Goal: Information Seeking & Learning: Check status

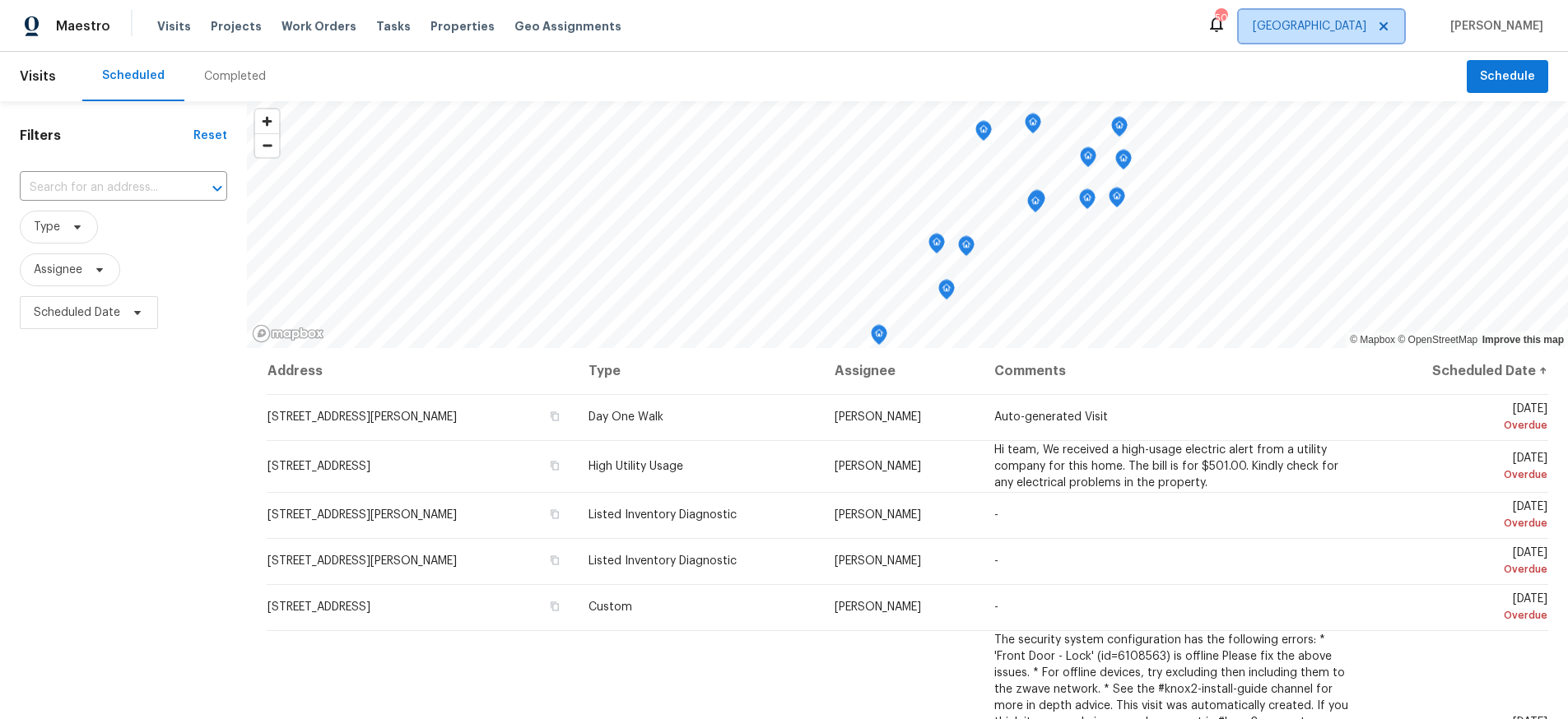
click at [1361, 30] on span "[GEOGRAPHIC_DATA]" at bounding box center [1310, 26] width 114 height 17
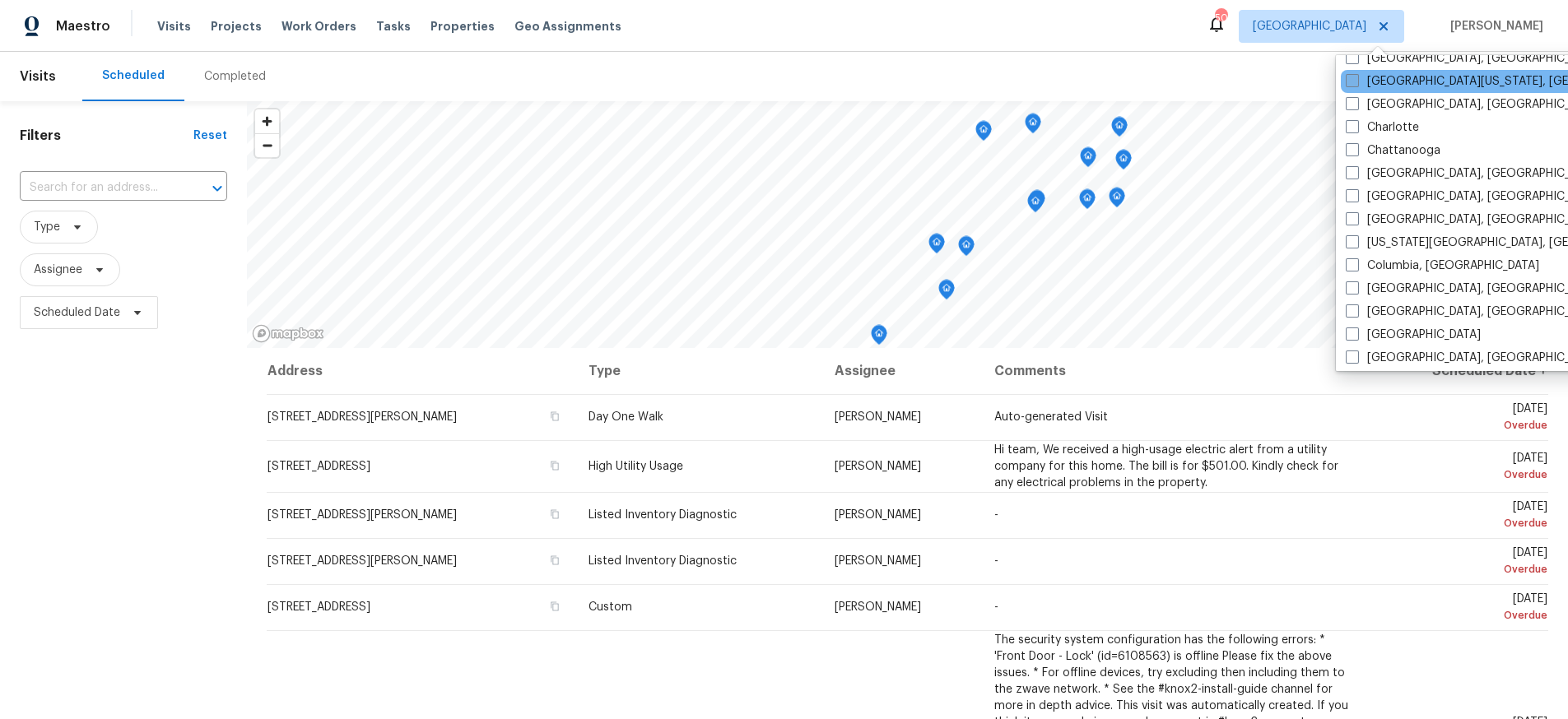
scroll to position [375, 0]
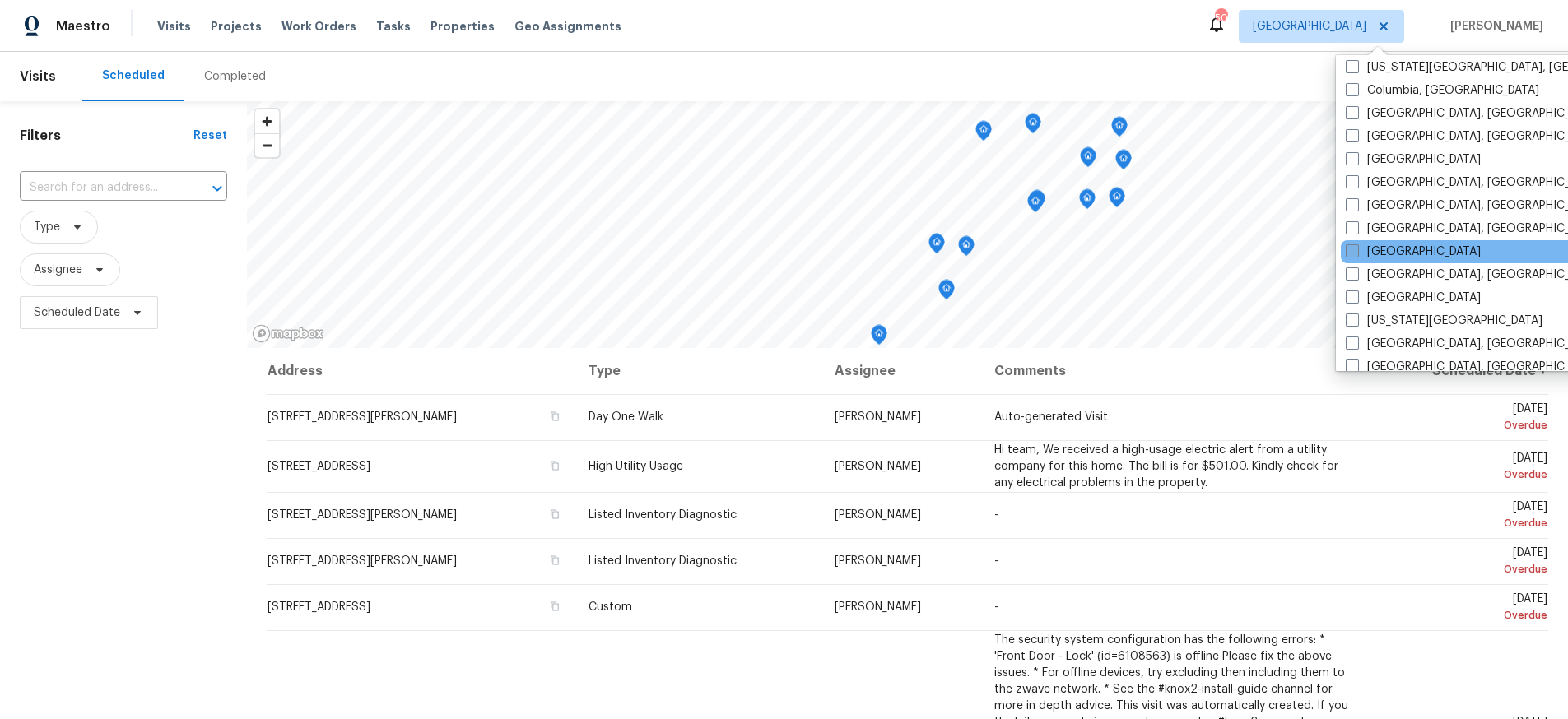
click at [1382, 253] on label "Houston" at bounding box center [1414, 251] width 135 height 17
click at [1356, 253] on input "Houston" at bounding box center [1351, 248] width 11 height 11
checkbox input "true"
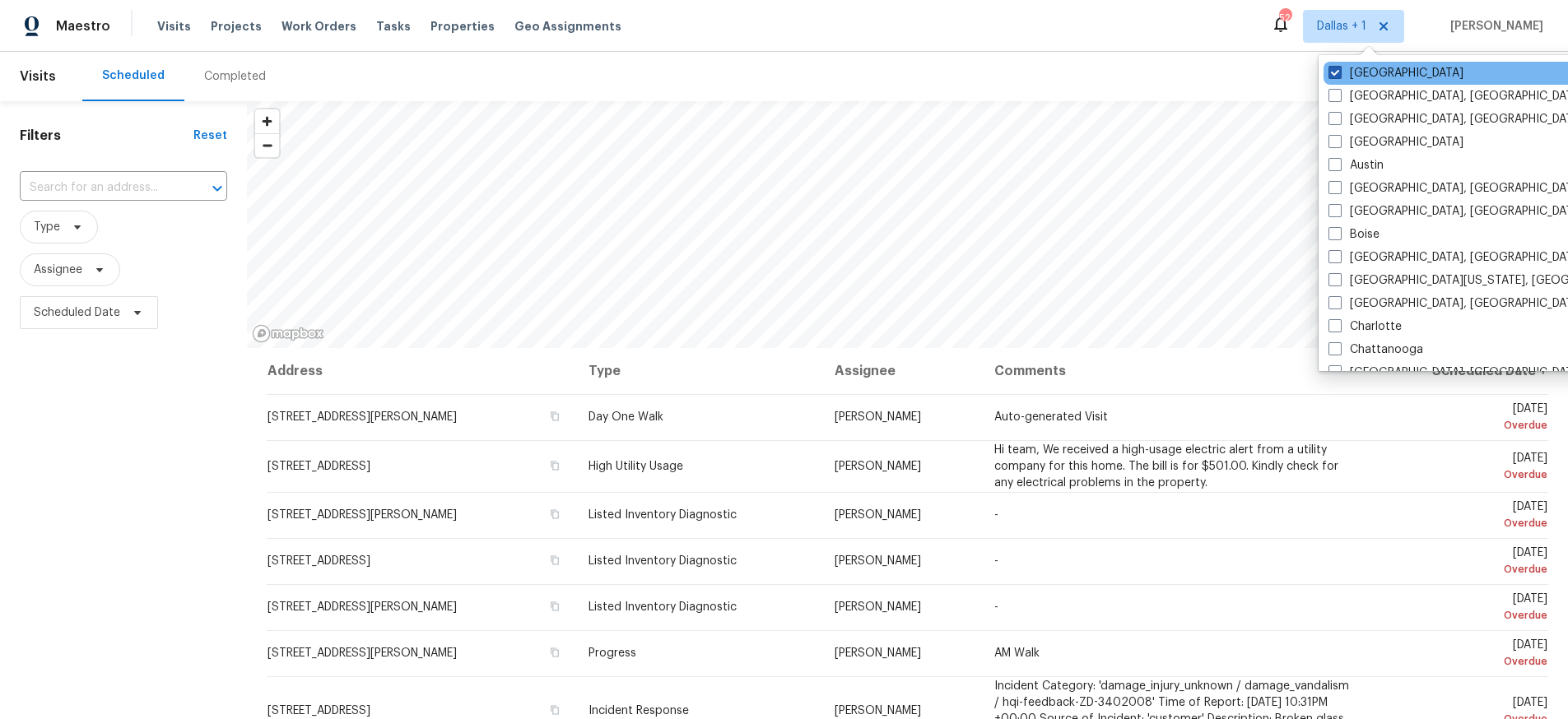
click at [1339, 73] on span at bounding box center [1334, 72] width 13 height 13
click at [1339, 73] on input "[GEOGRAPHIC_DATA]" at bounding box center [1333, 70] width 11 height 11
checkbox input "false"
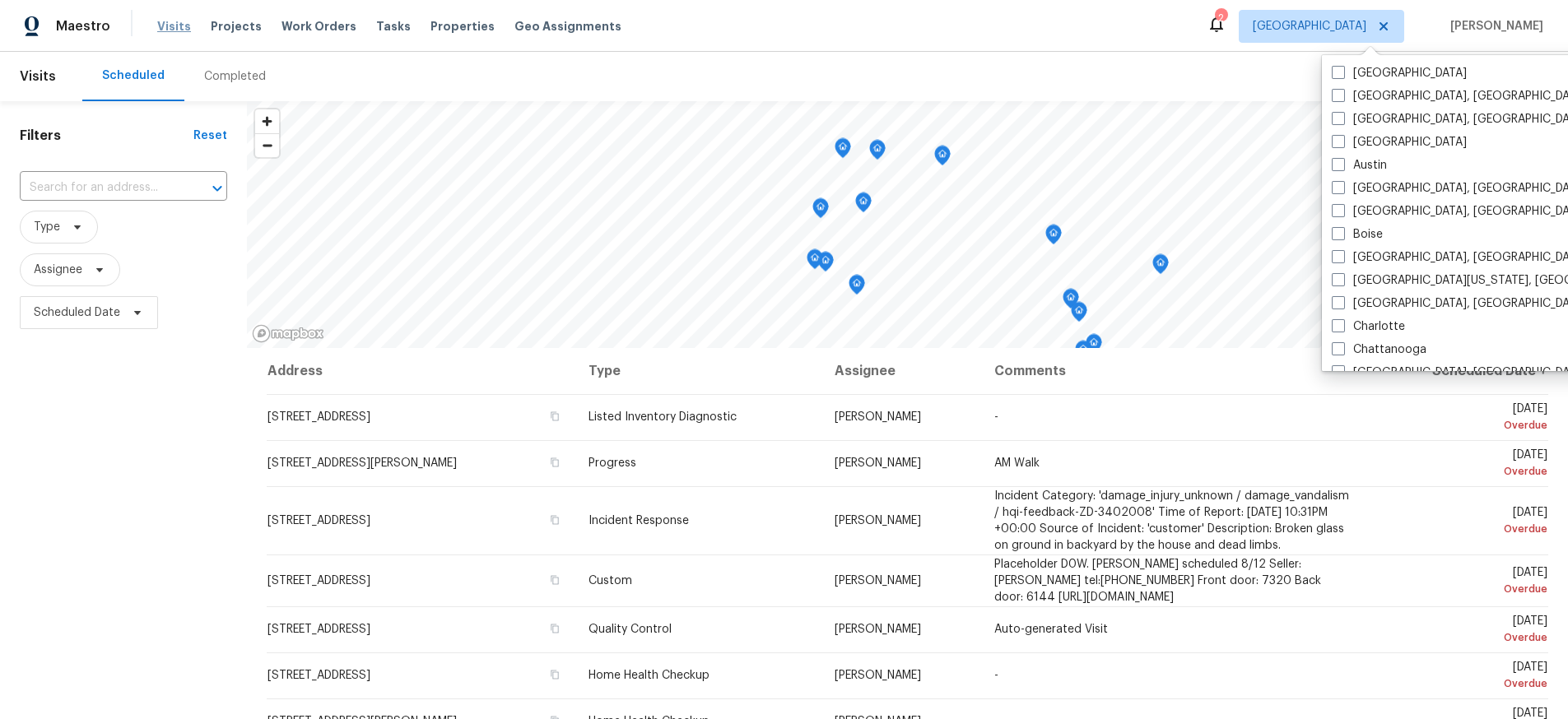
click at [159, 22] on span "Visits" at bounding box center [174, 26] width 33 height 17
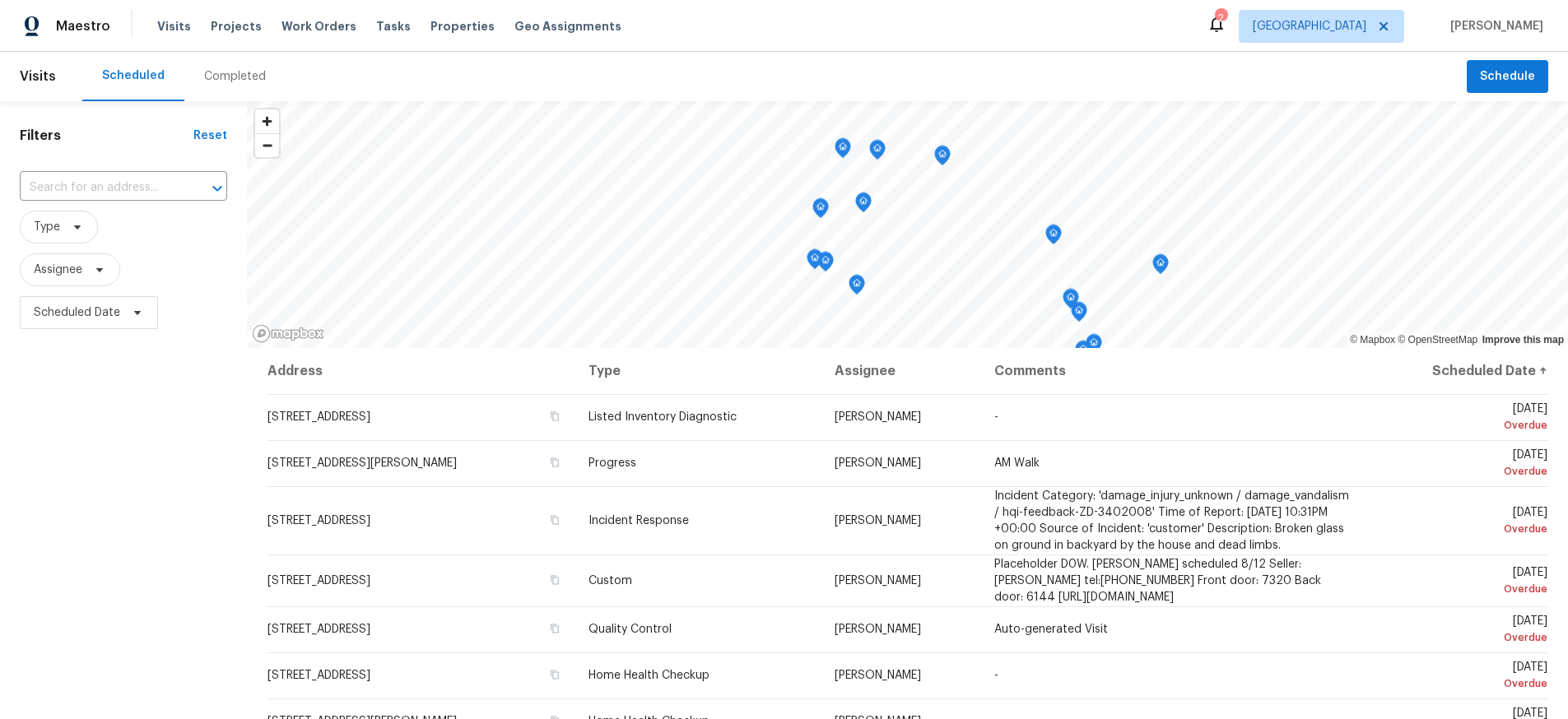
click at [437, 36] on div "Visits Projects Work Orders Tasks Properties Geo Assignments" at bounding box center [398, 26] width 484 height 33
click at [437, 31] on span "Properties" at bounding box center [462, 26] width 64 height 17
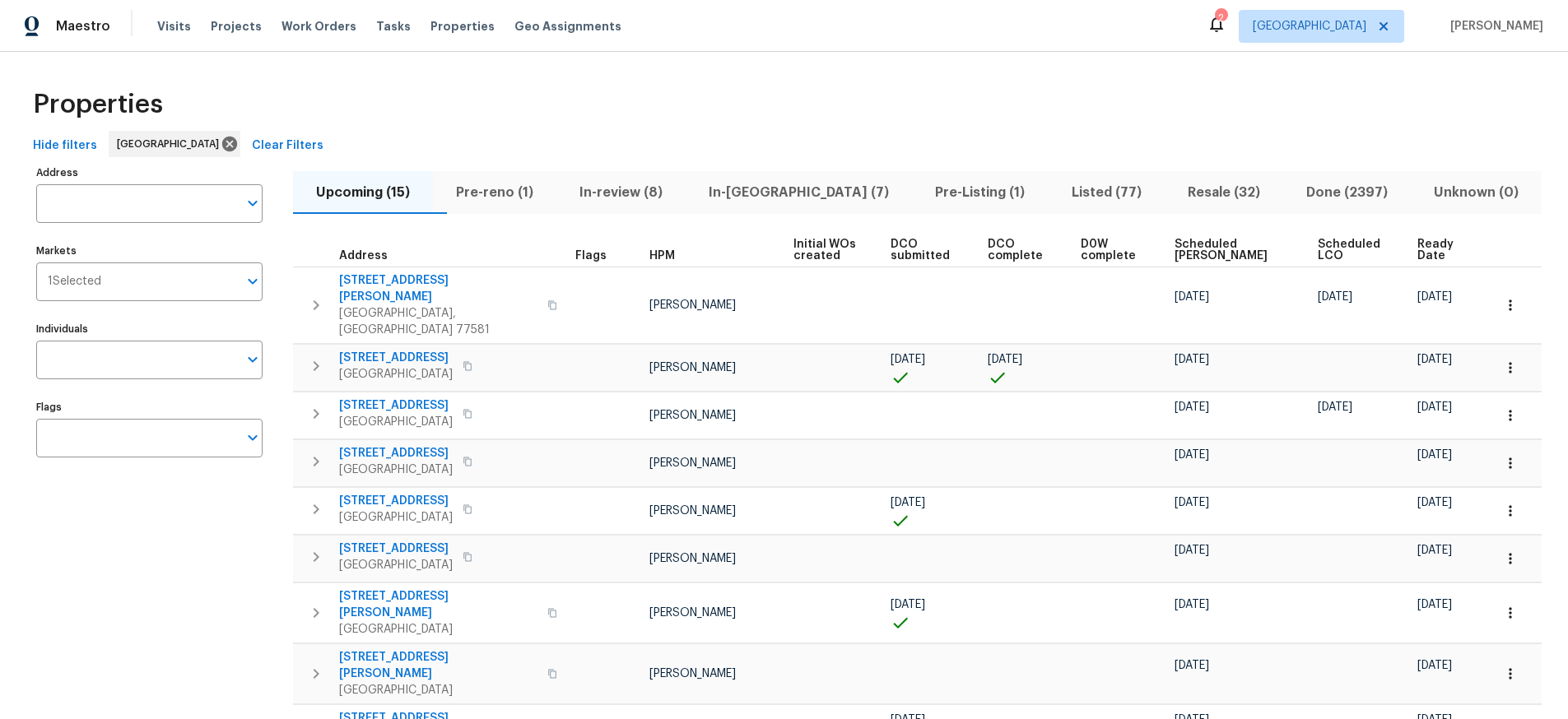
click at [525, 186] on span "Pre-reno (1)" at bounding box center [495, 192] width 104 height 23
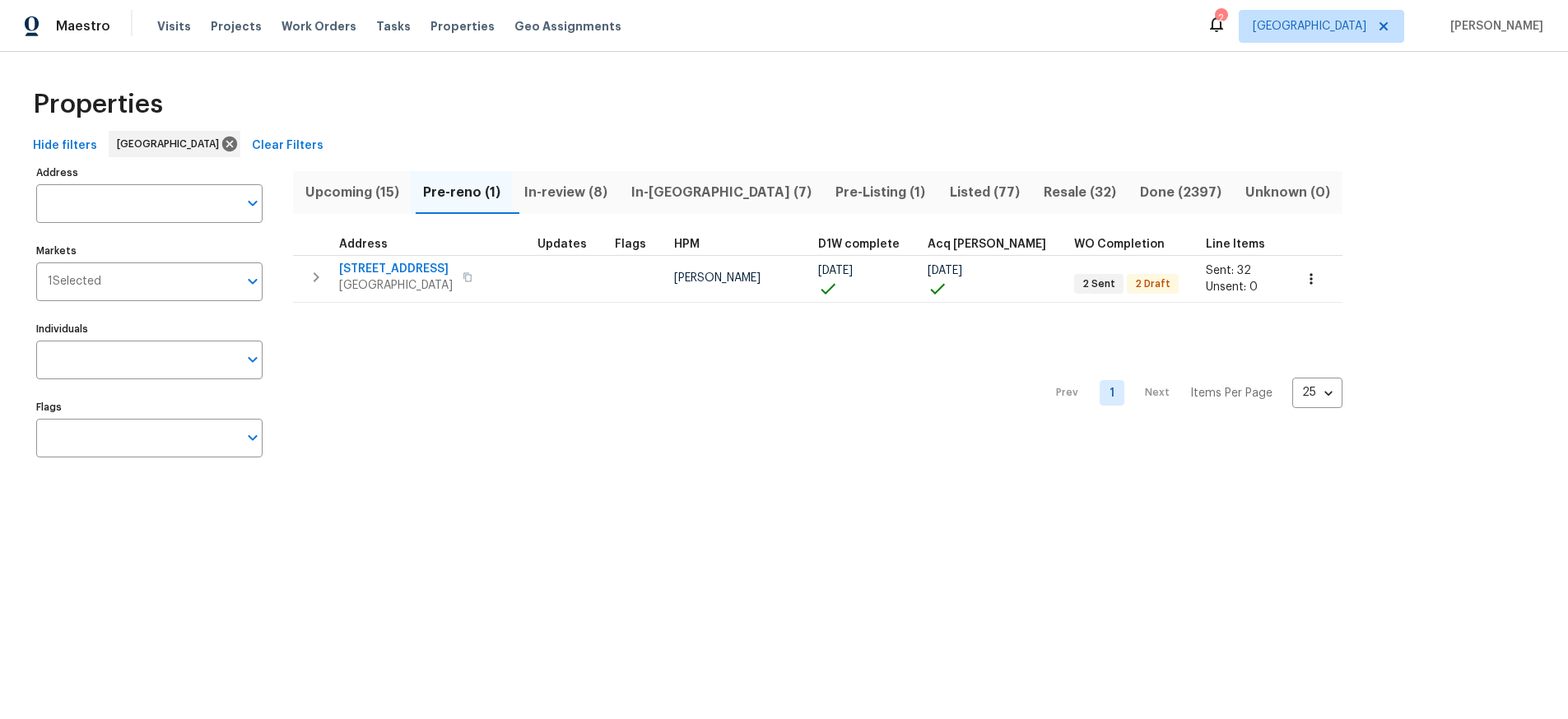
click at [663, 186] on span "In-reno (7)" at bounding box center [722, 192] width 184 height 23
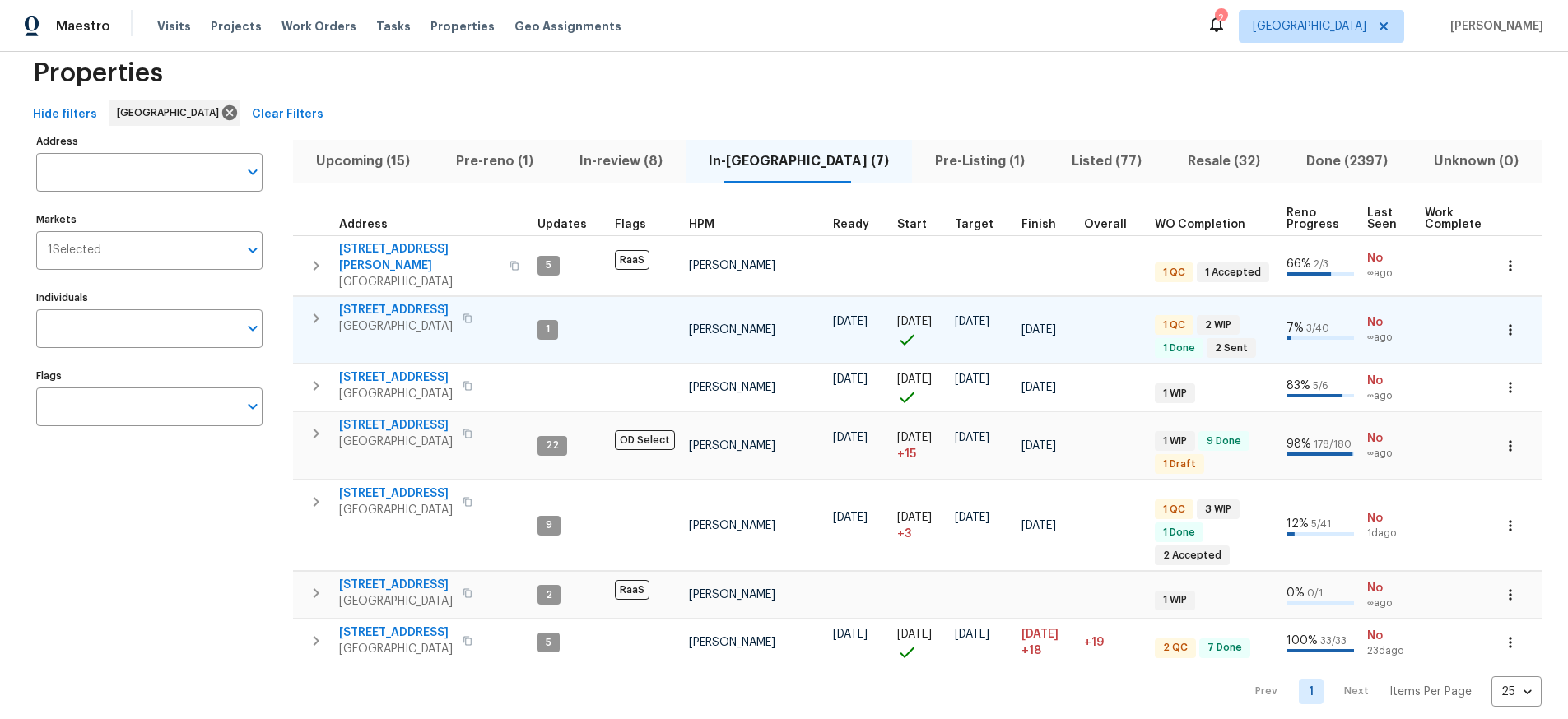
scroll to position [32, 0]
click at [944, 160] on span "Pre-Listing (1)" at bounding box center [980, 160] width 116 height 23
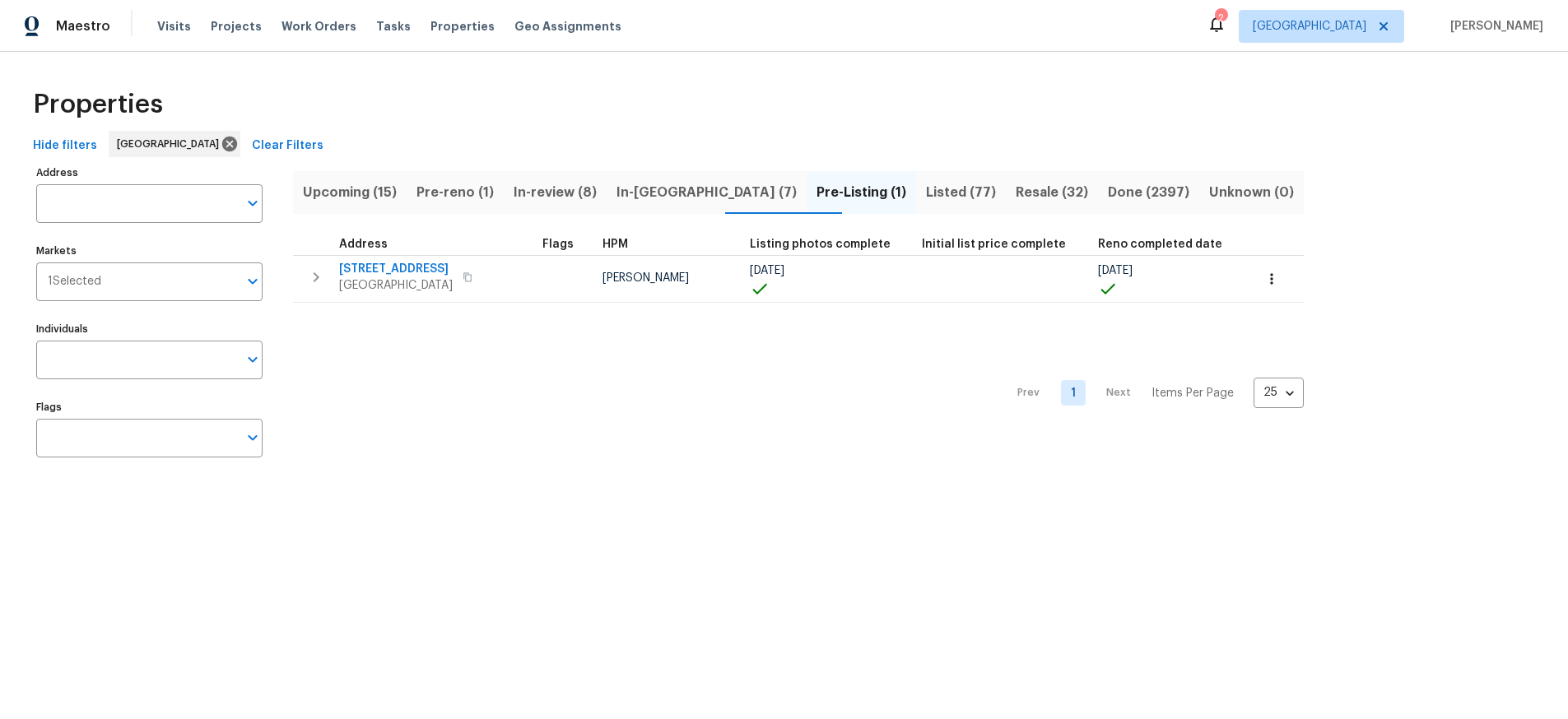
click at [673, 189] on span "In-reno (7)" at bounding box center [706, 192] width 181 height 23
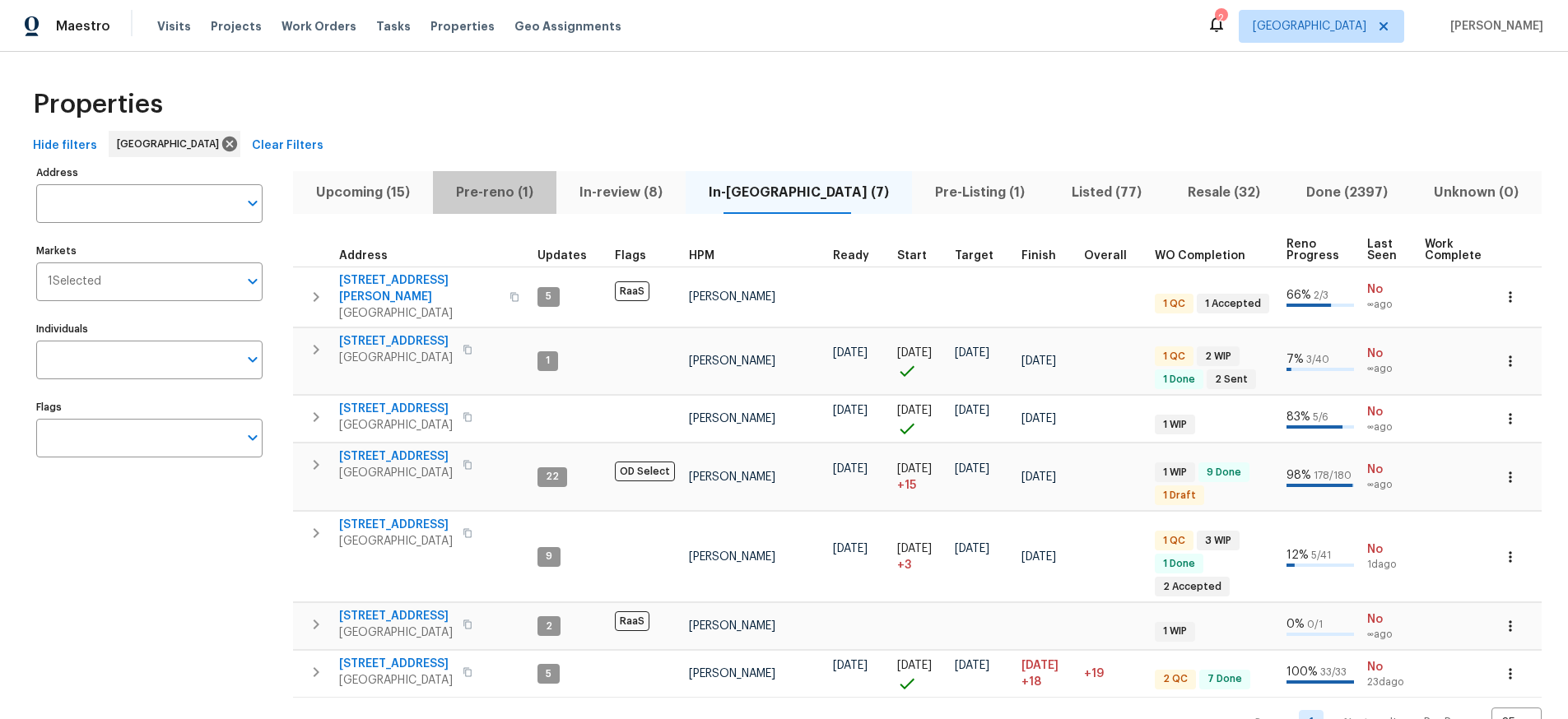
click at [523, 190] on span "Pre-reno (1)" at bounding box center [495, 192] width 104 height 23
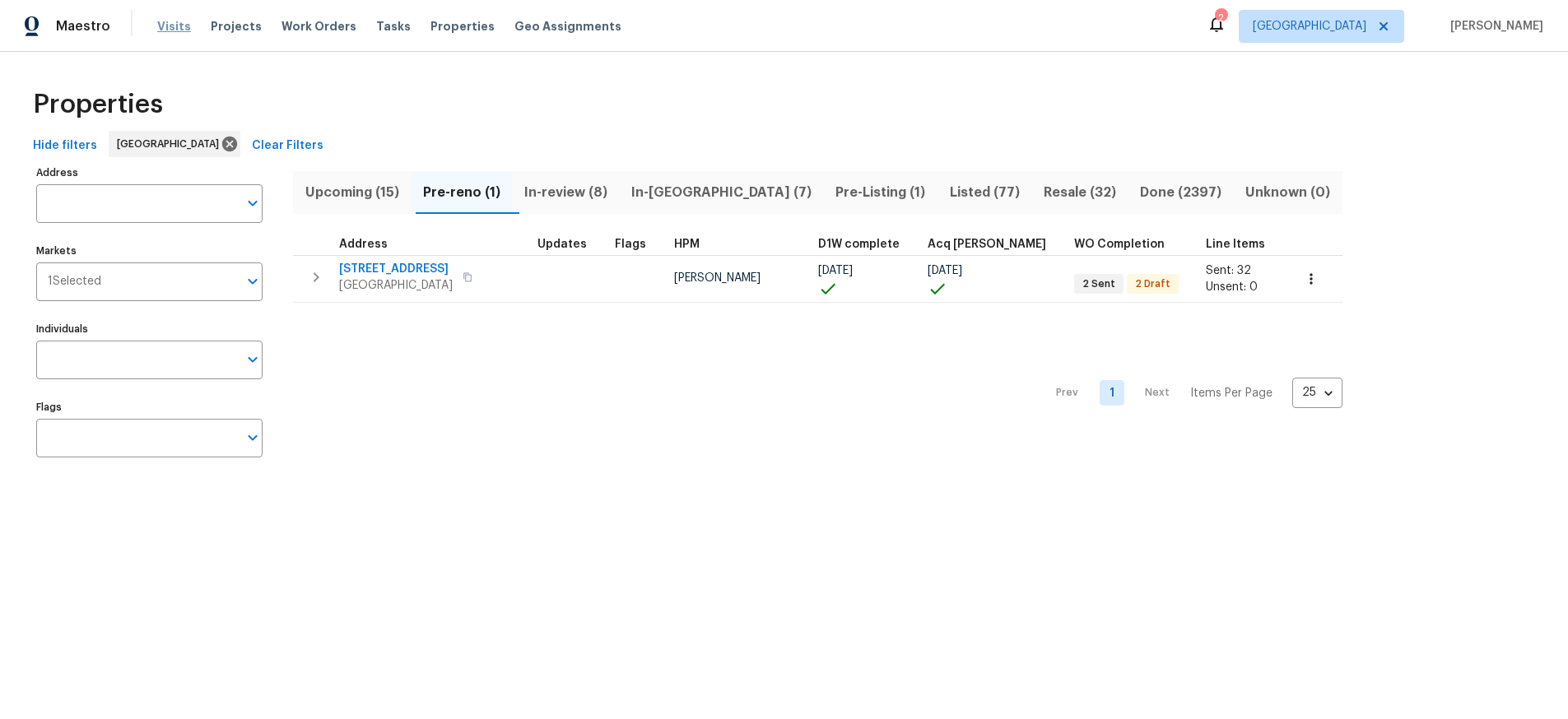
click at [171, 24] on span "Visits" at bounding box center [174, 26] width 33 height 17
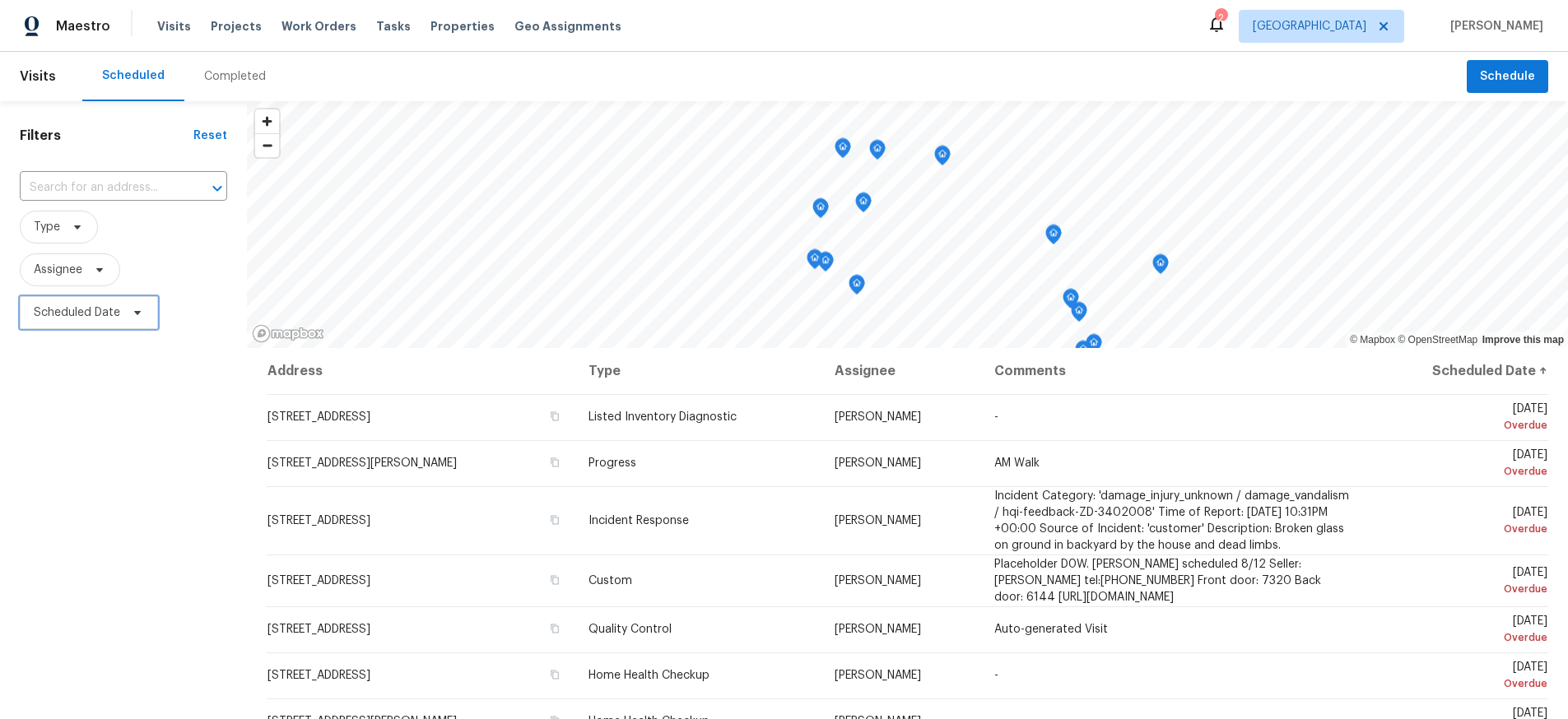
click at [142, 309] on icon at bounding box center [136, 312] width 13 height 13
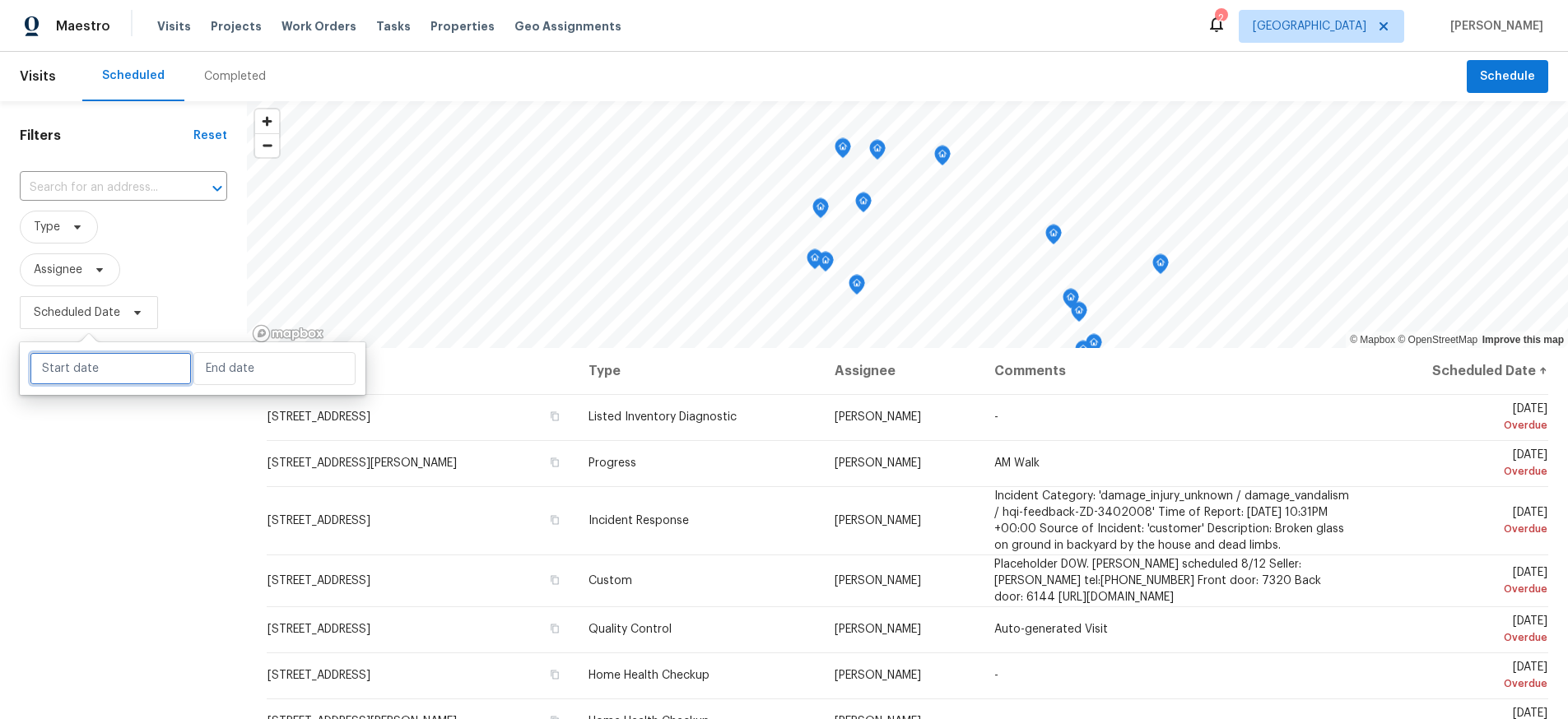
click at [109, 371] on input "text" at bounding box center [110, 369] width 162 height 33
select select "7"
select select "2025"
select select "8"
select select "2025"
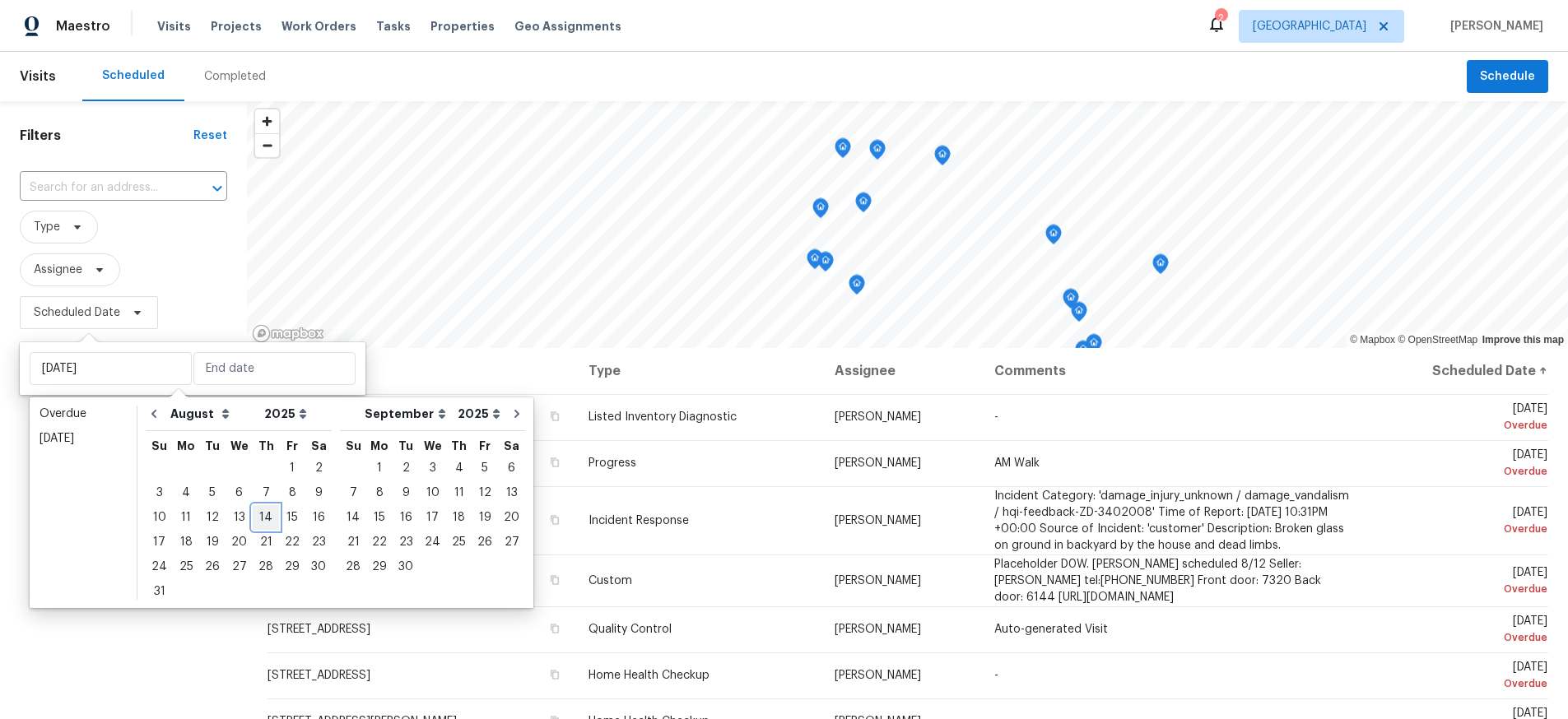
click at [258, 522] on div "14" at bounding box center [266, 517] width 26 height 23
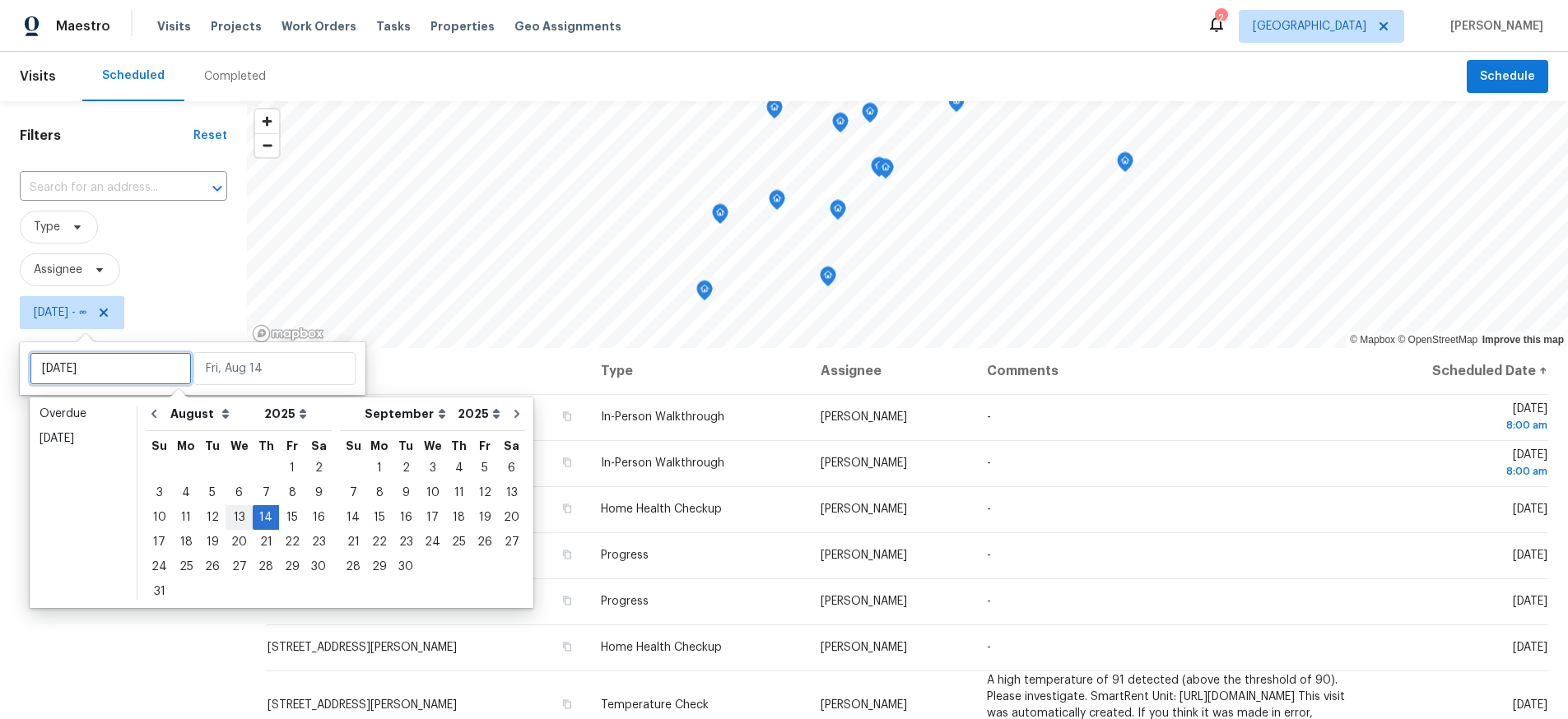
type input "Wed, Aug 13"
type input "Thu, Aug 14"
click at [237, 518] on div "13" at bounding box center [239, 517] width 27 height 23
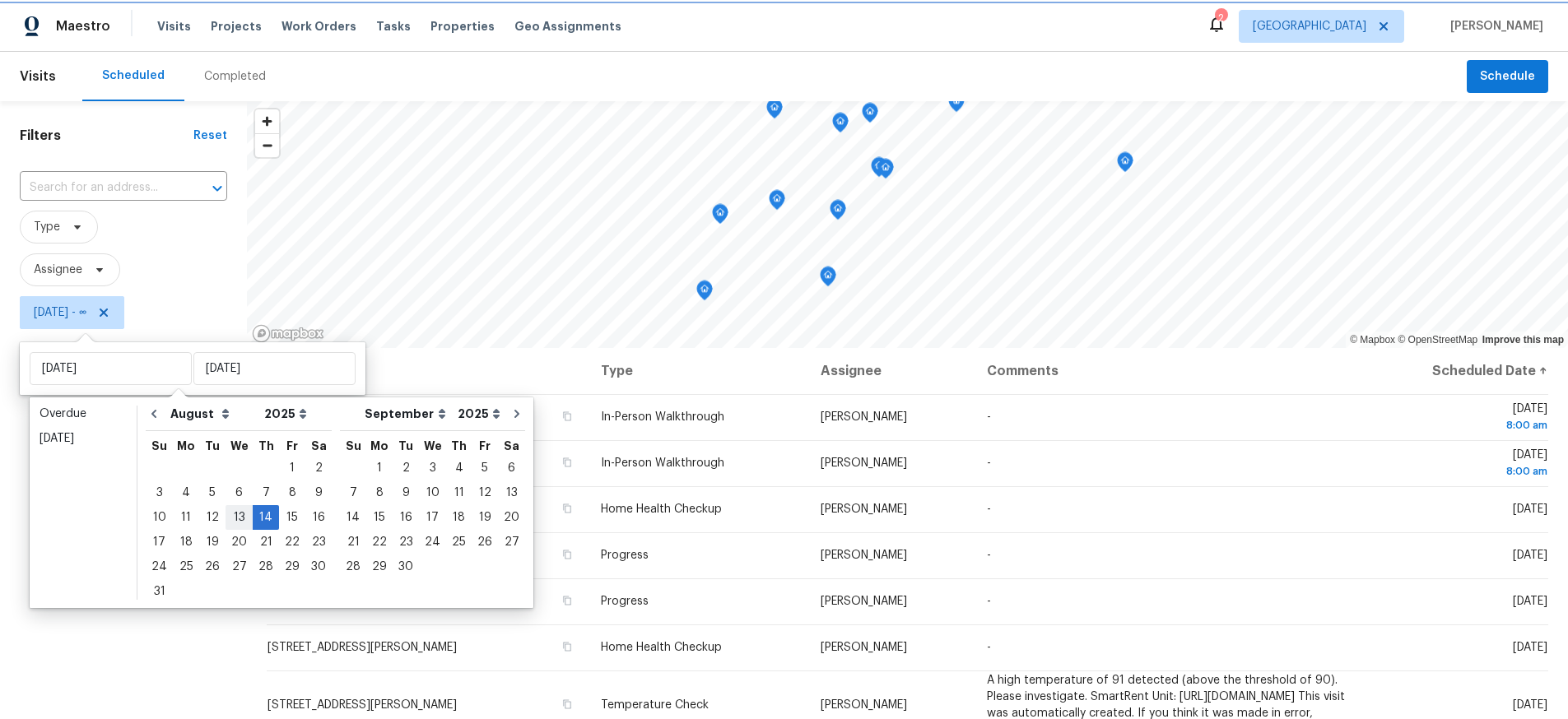
type input "Wed, Aug 13"
type input "Thu, Aug 14"
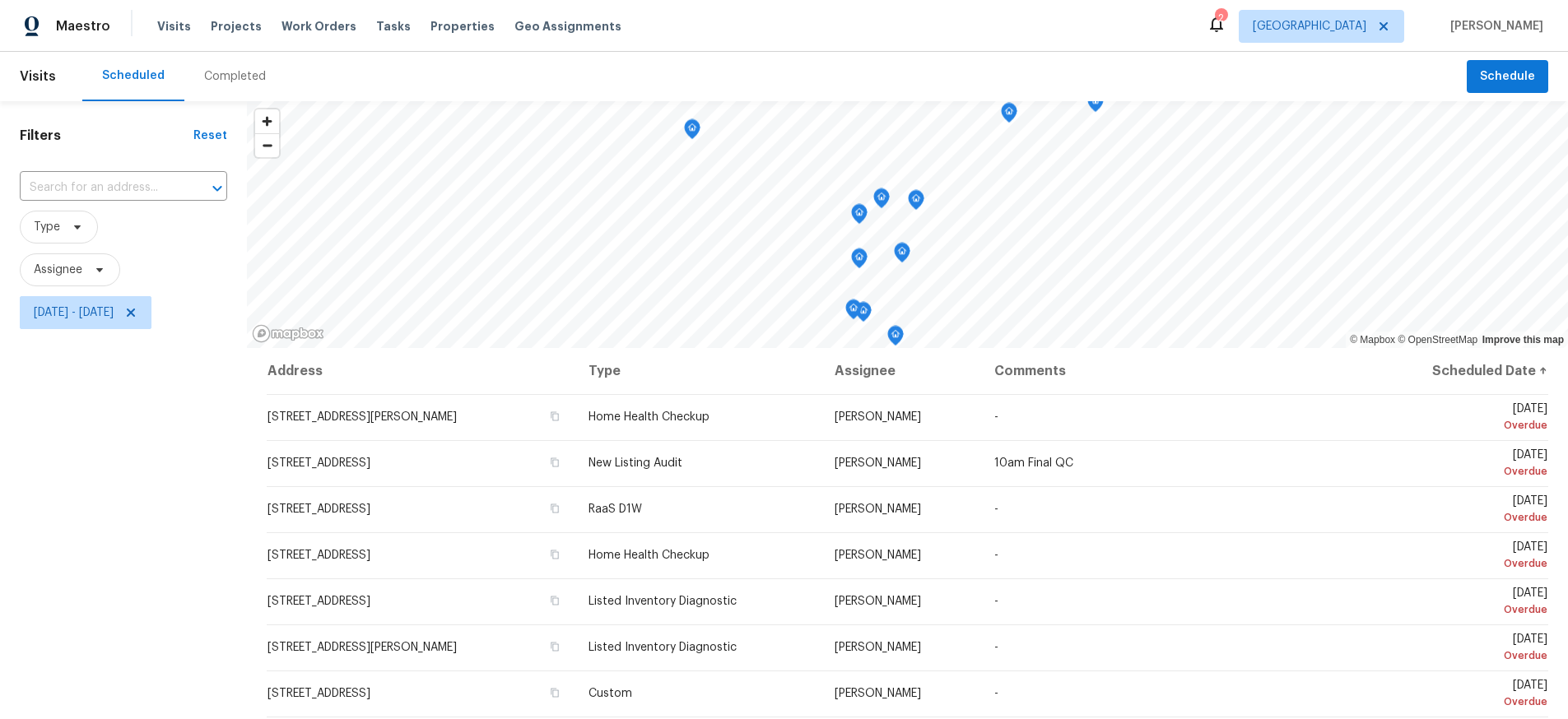
click at [162, 591] on div "Filters Reset ​ Type Assignee Wed, Aug 13 - Thu, Aug 14" at bounding box center [124, 512] width 247 height 822
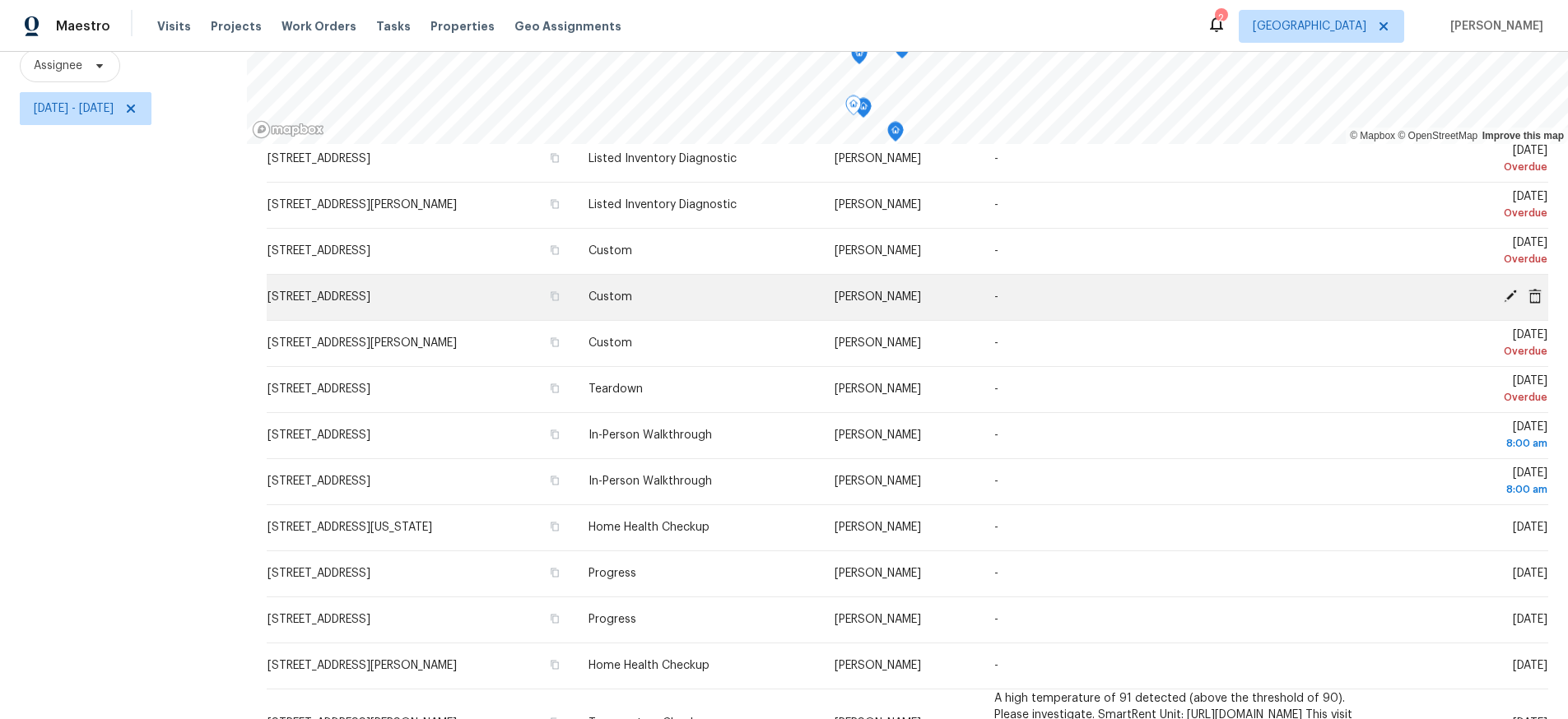
scroll to position [475, 0]
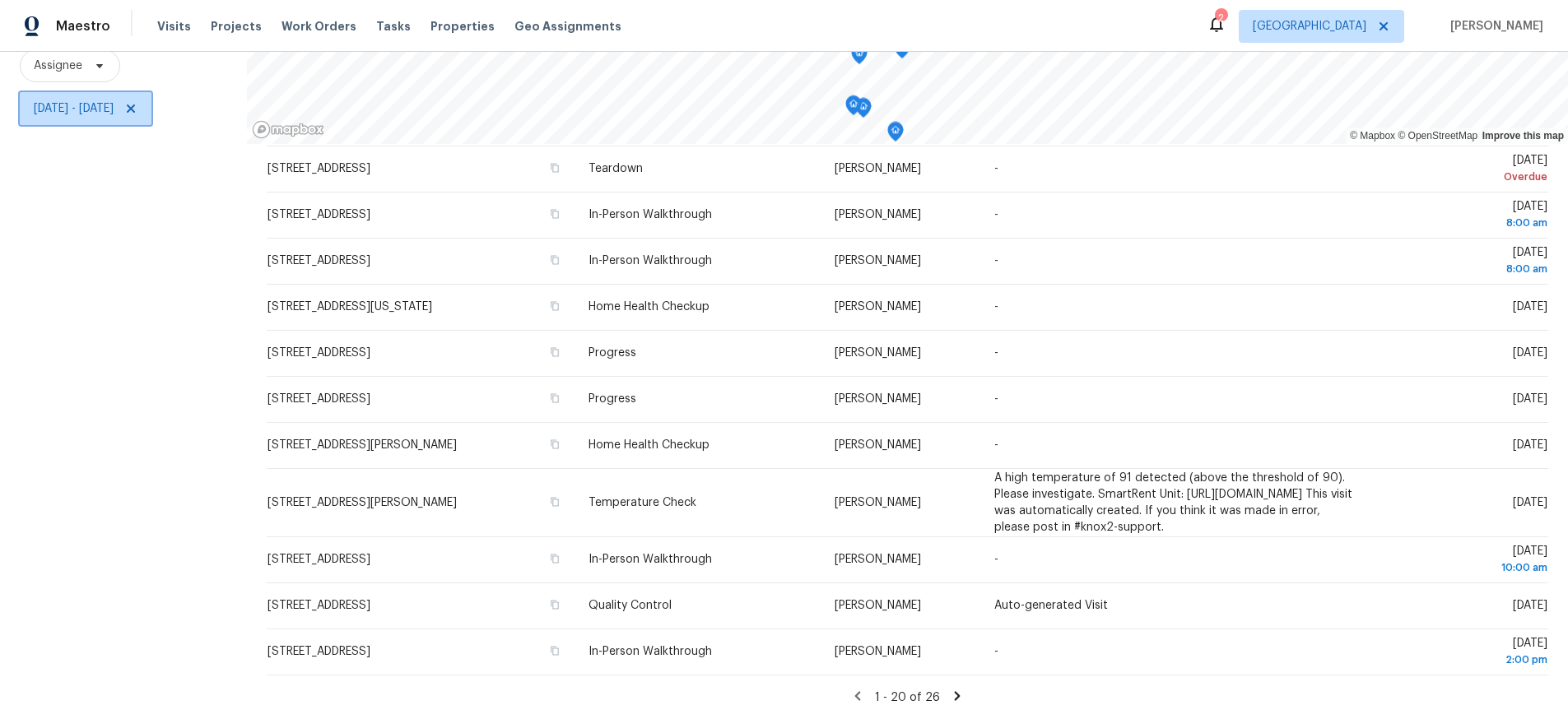
click at [110, 112] on span "Wed, Aug 13 - Thu, Aug 14" at bounding box center [73, 108] width 79 height 17
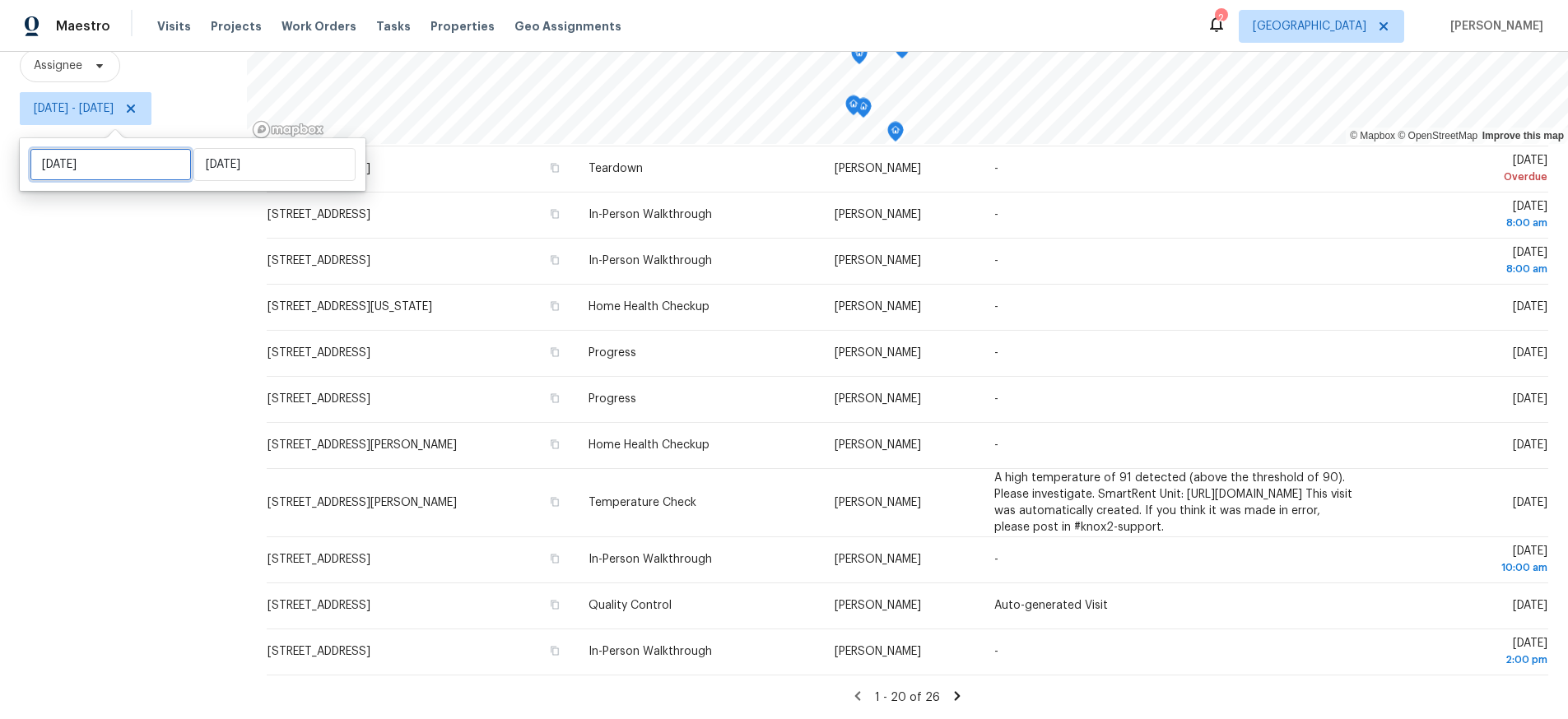
click at [115, 166] on input "Wed, Aug 13" at bounding box center [110, 165] width 162 height 33
select select "7"
select select "2025"
select select "8"
select select "2025"
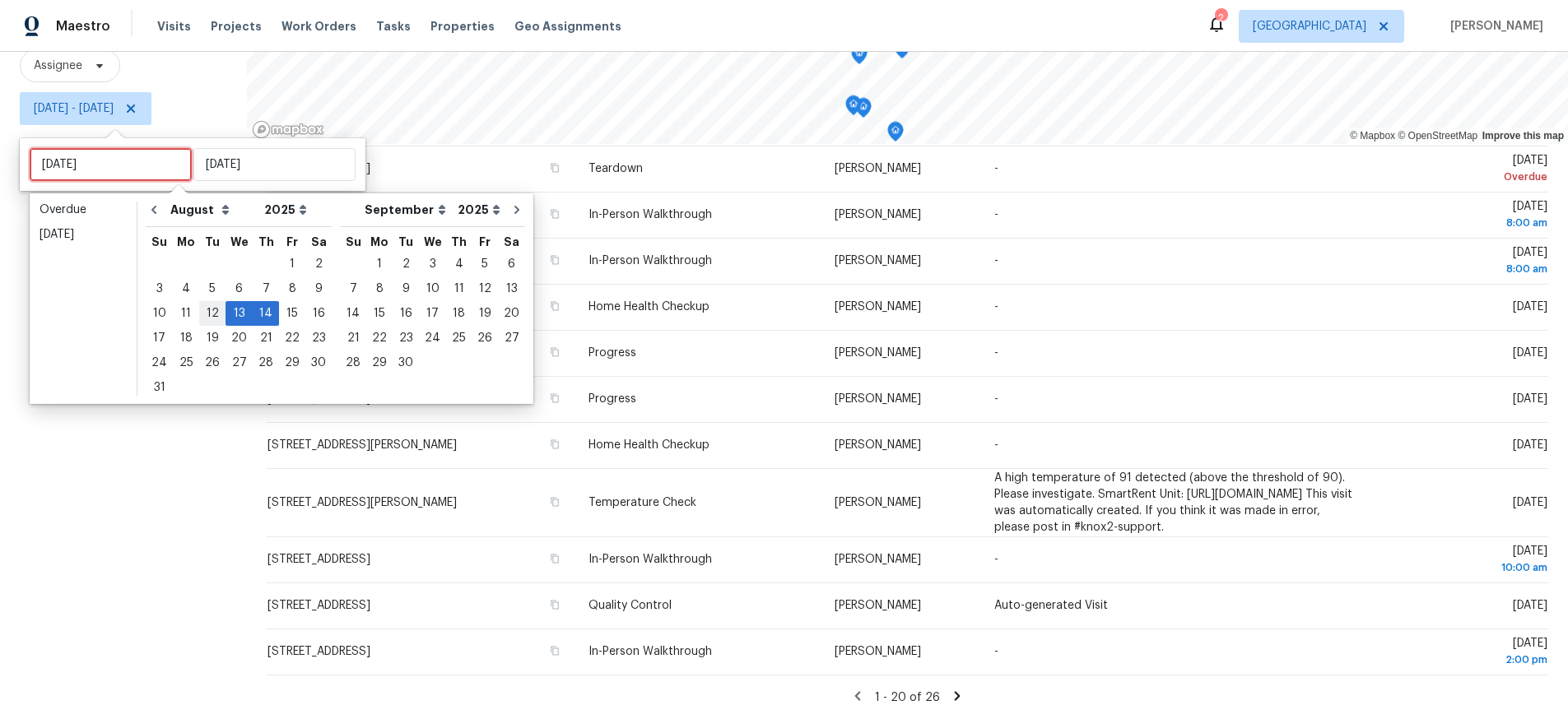
type input "Tue, Aug 12"
click at [253, 313] on div "14" at bounding box center [266, 313] width 26 height 23
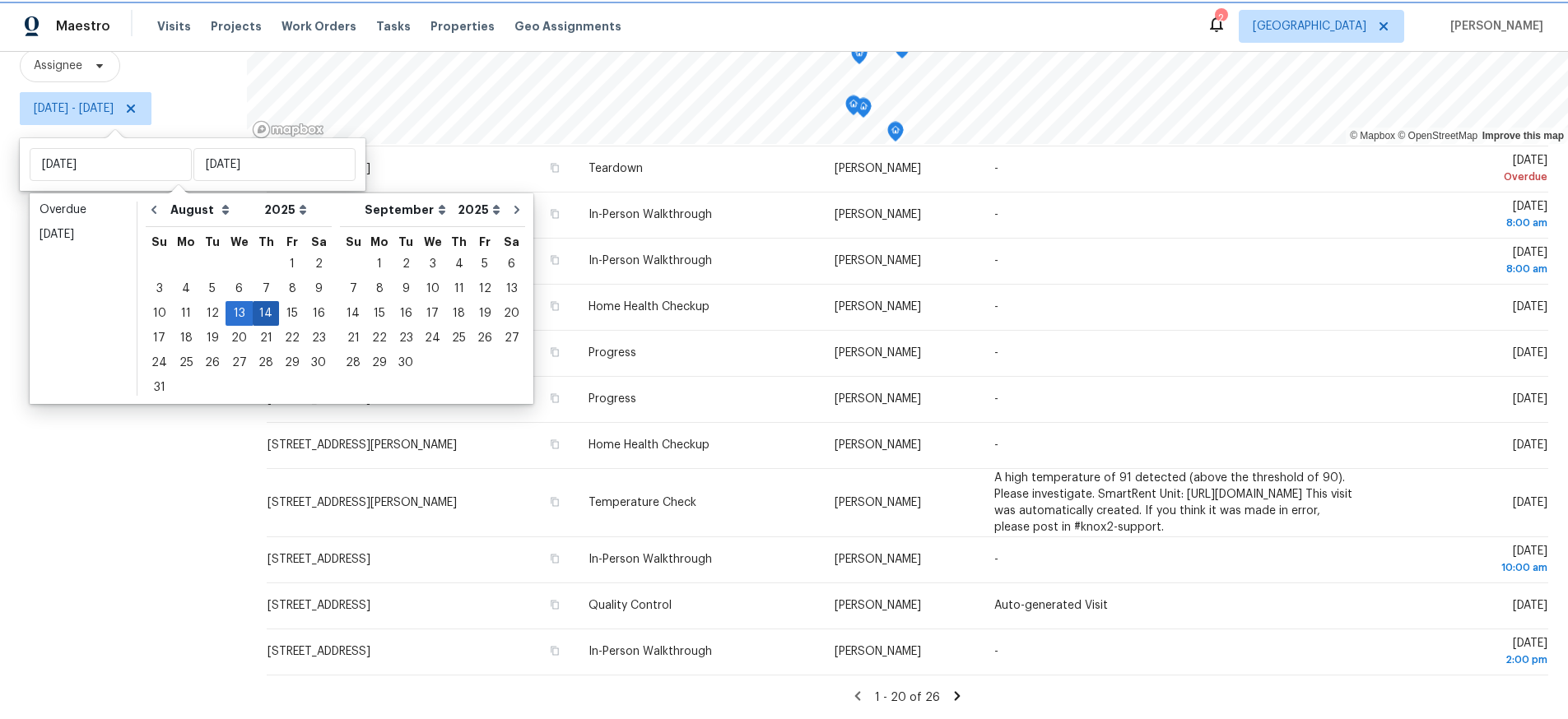
type input "Thu, Aug 14"
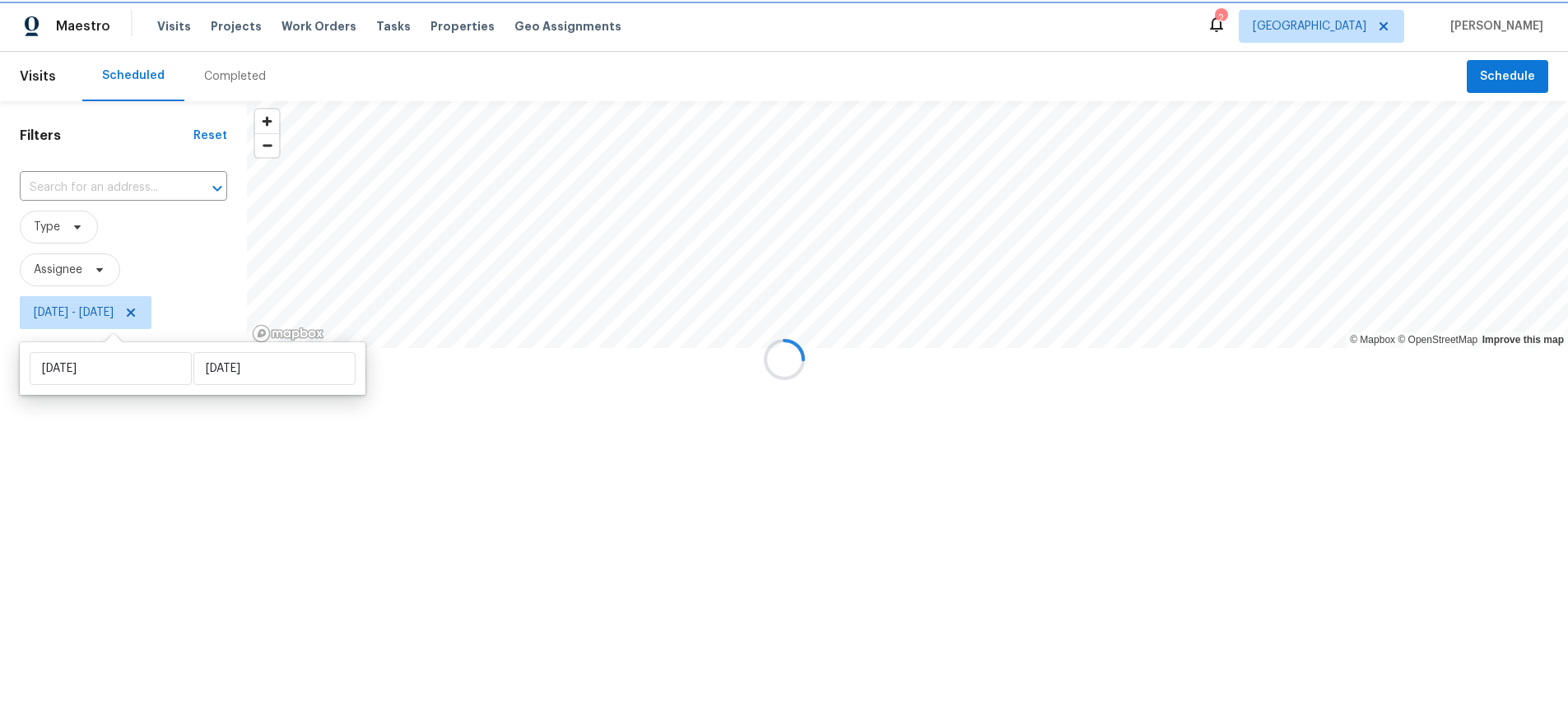
scroll to position [260, 0]
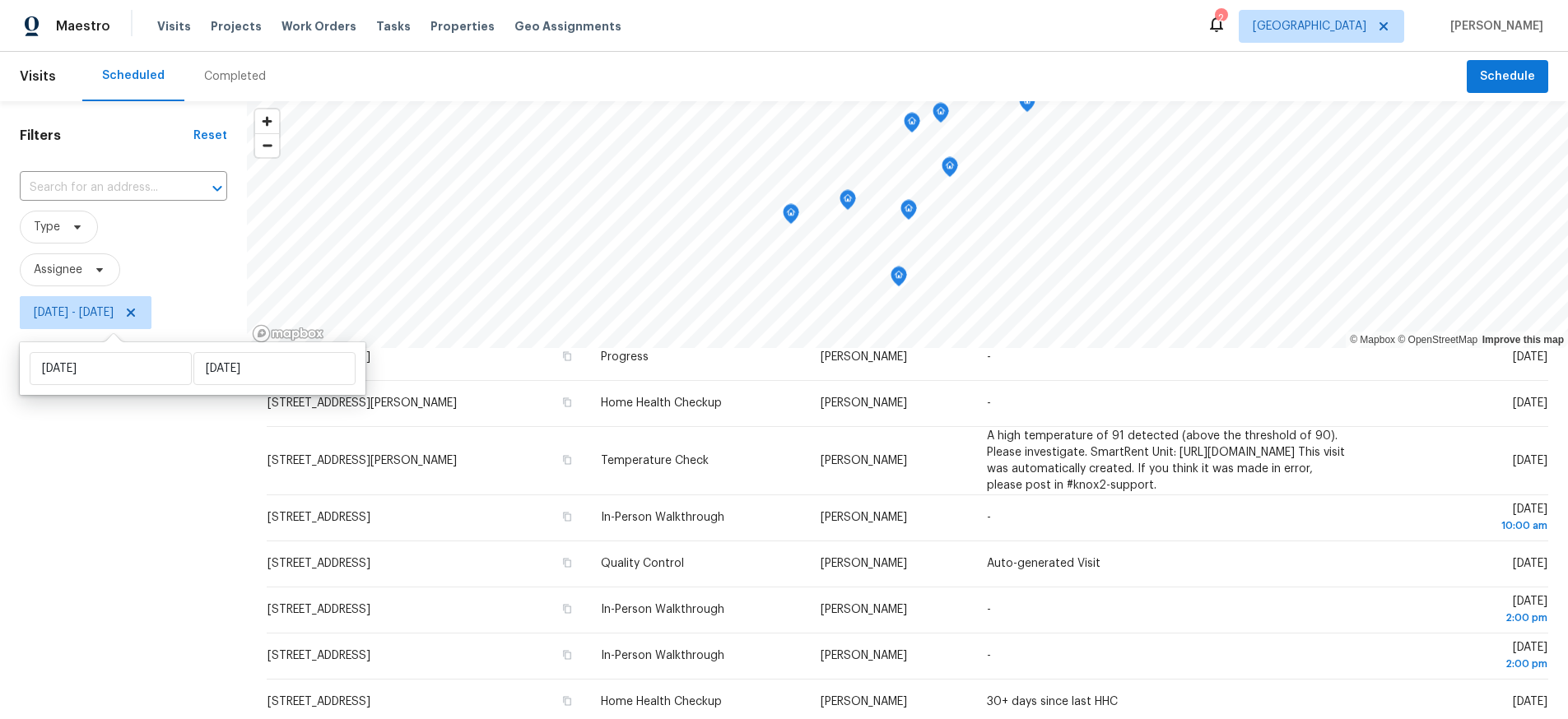
click at [119, 469] on div "Filters Reset ​ Type Assignee Thu, Aug 14 - Thu, Aug 14" at bounding box center [124, 512] width 247 height 822
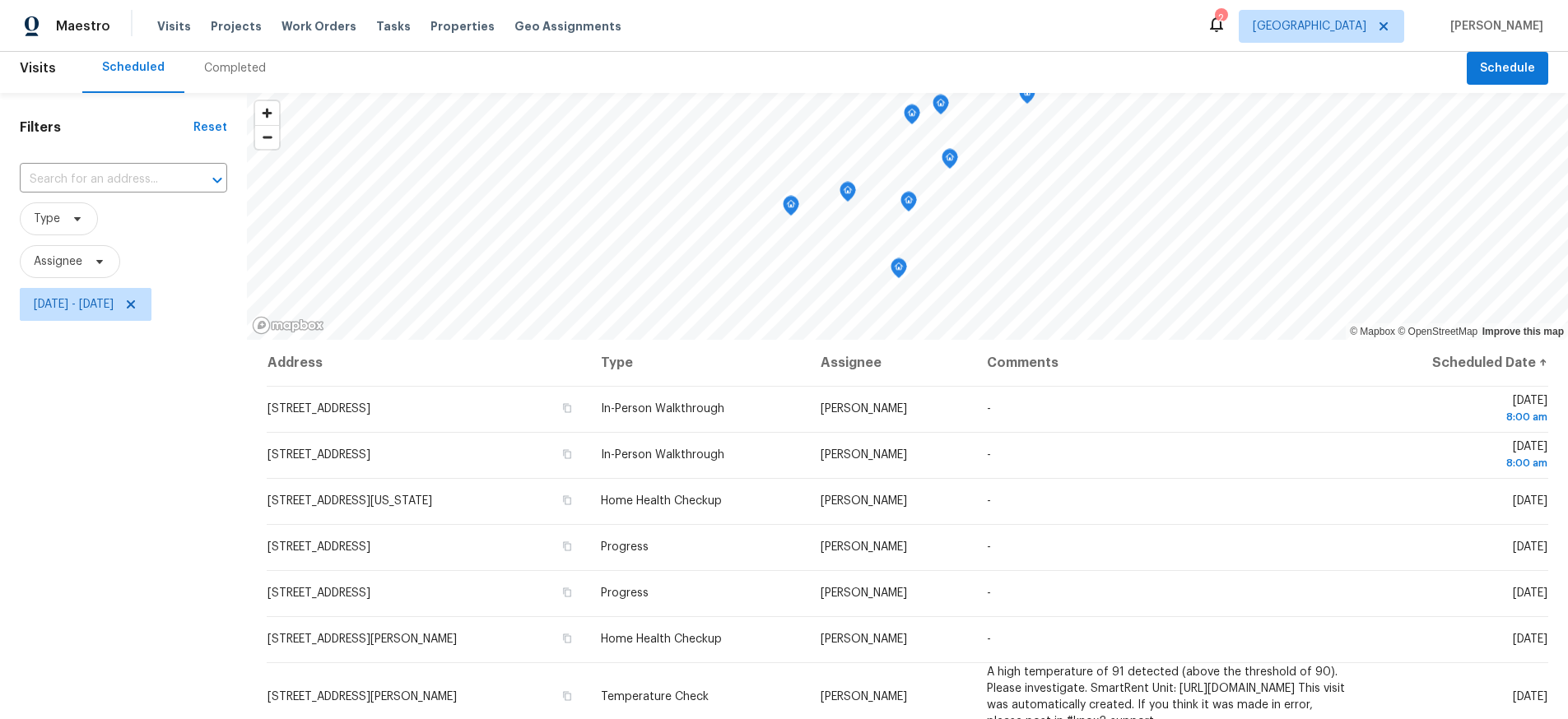
scroll to position [0, 0]
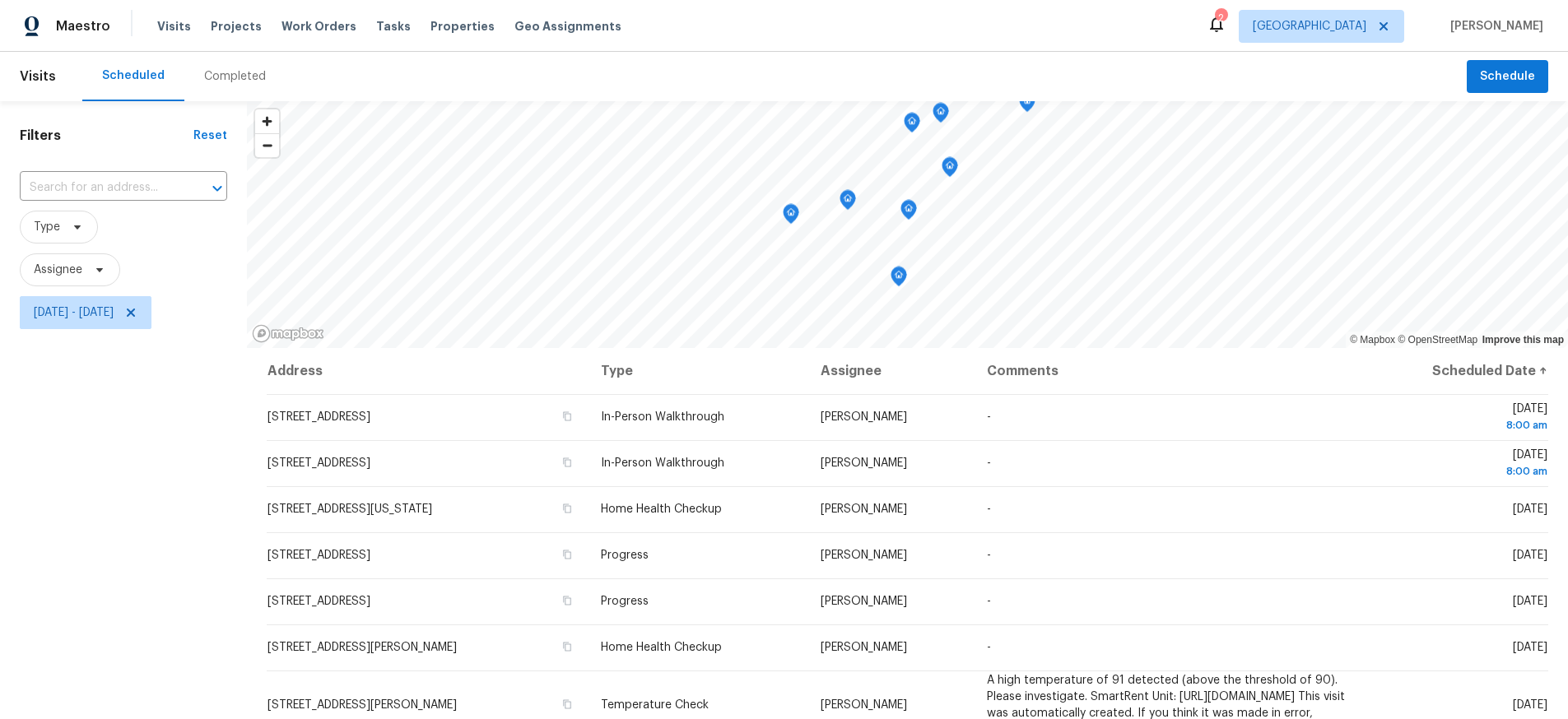
click at [219, 74] on div "Completed" at bounding box center [235, 77] width 62 height 17
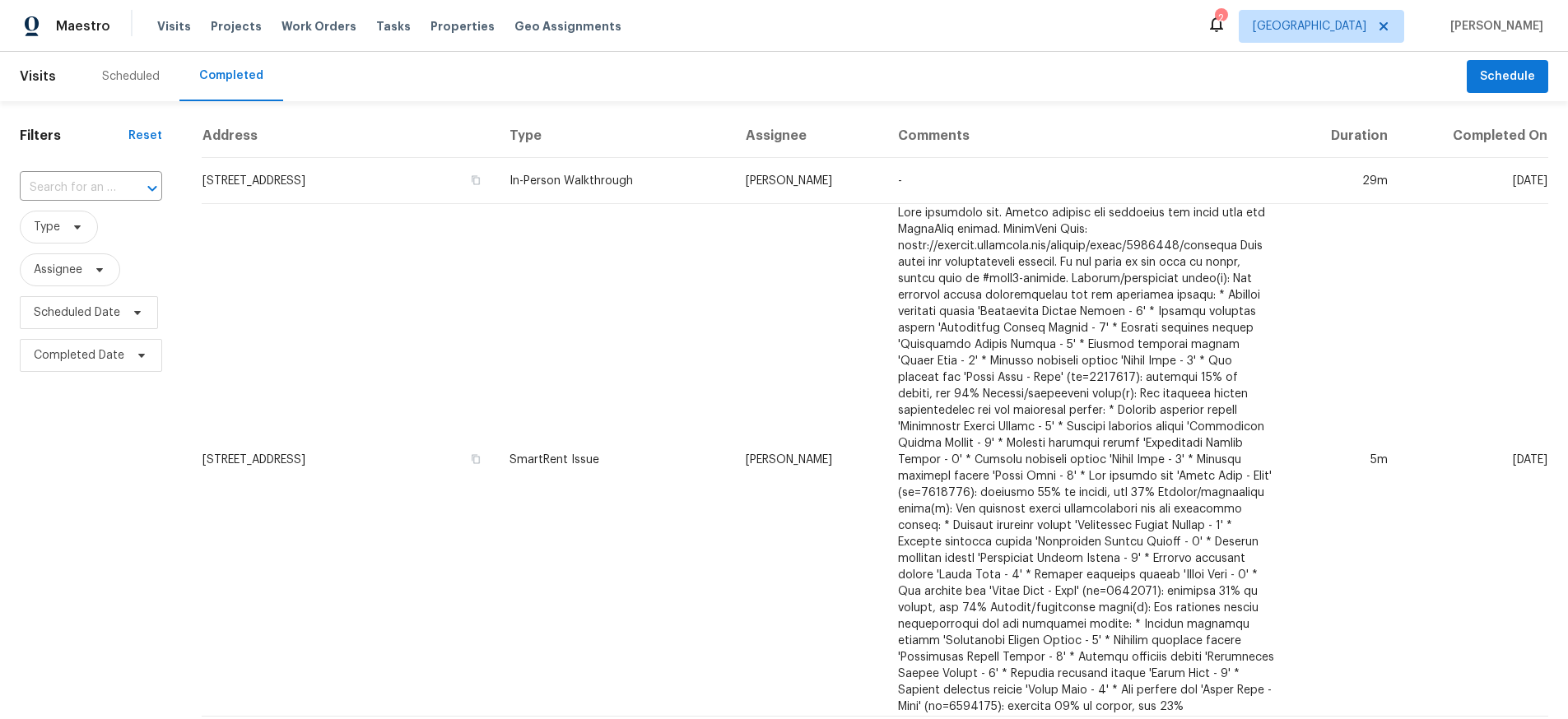
click at [124, 71] on div "Scheduled" at bounding box center [131, 77] width 58 height 17
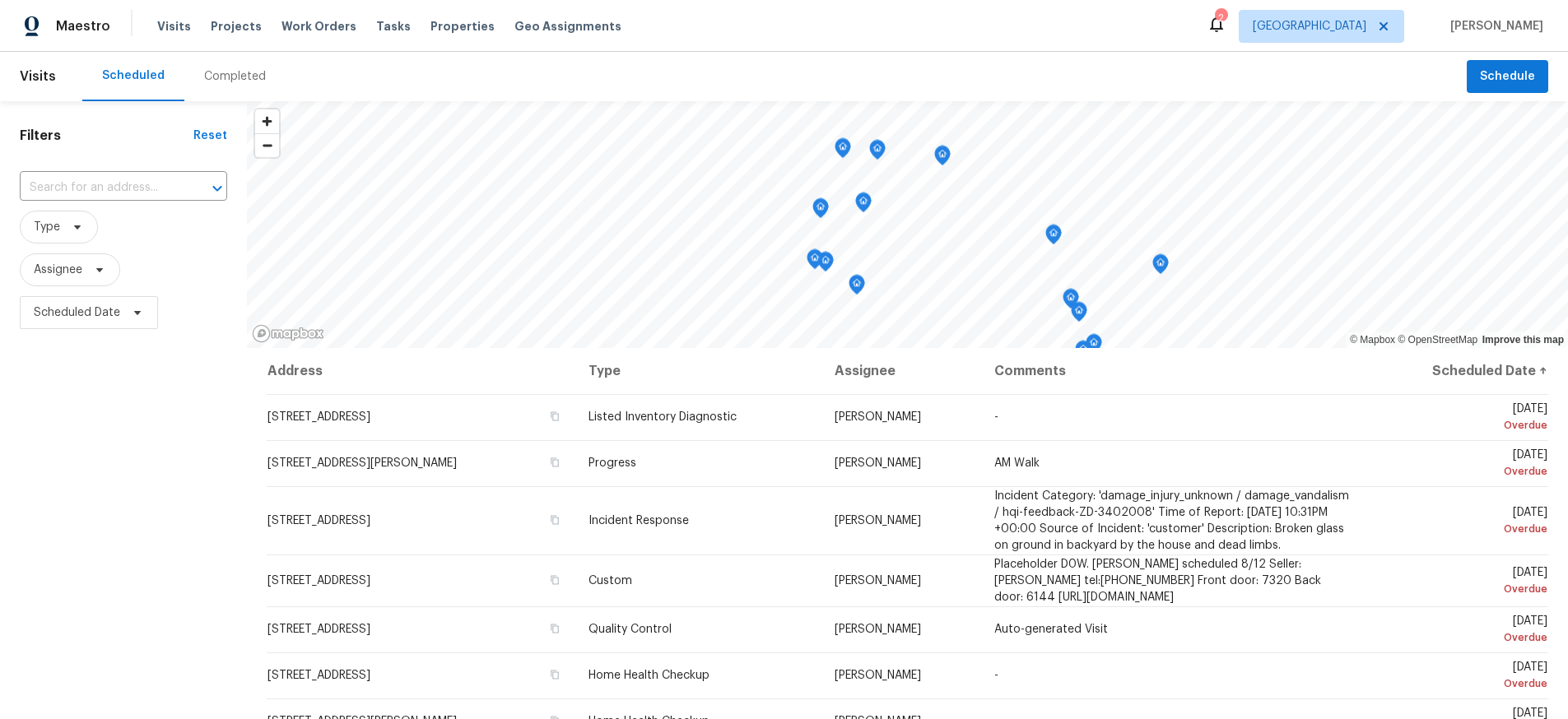
click at [696, 33] on div "Maestro Visits Projects Work Orders Tasks Properties Geo Assignments 2 Houston …" at bounding box center [784, 26] width 1568 height 52
